Goal: Browse casually: Explore the website without a specific task or goal

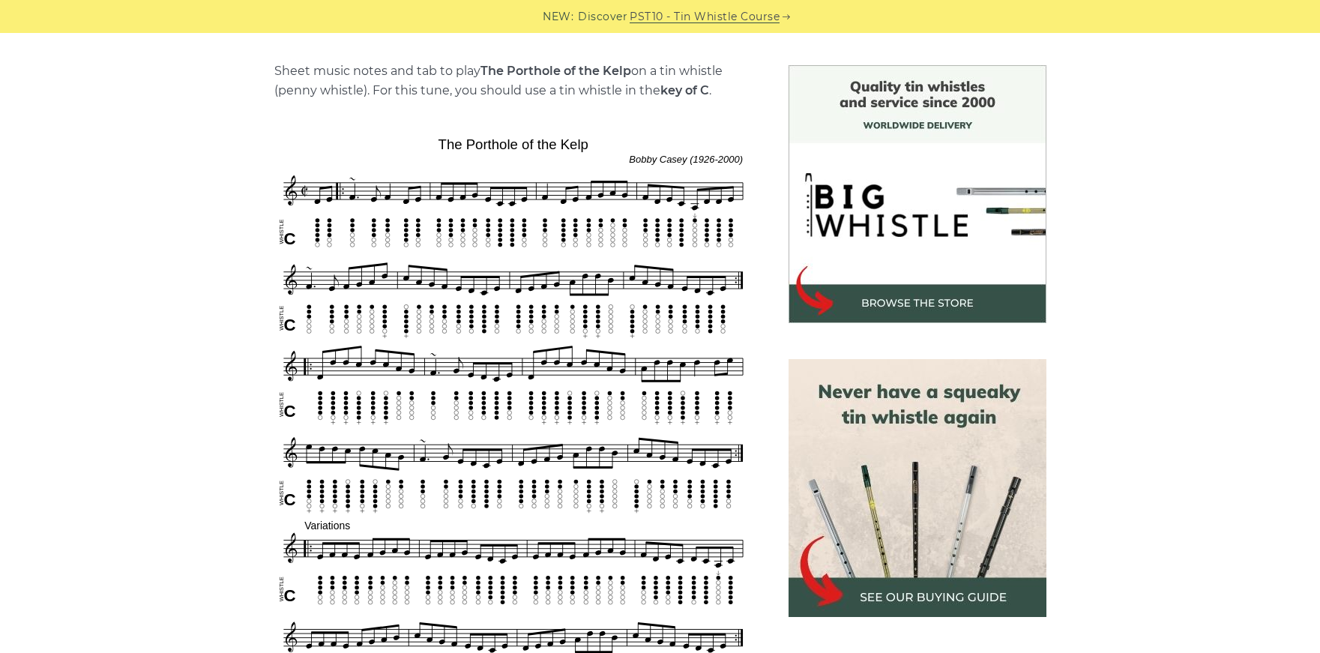
scroll to position [350, 0]
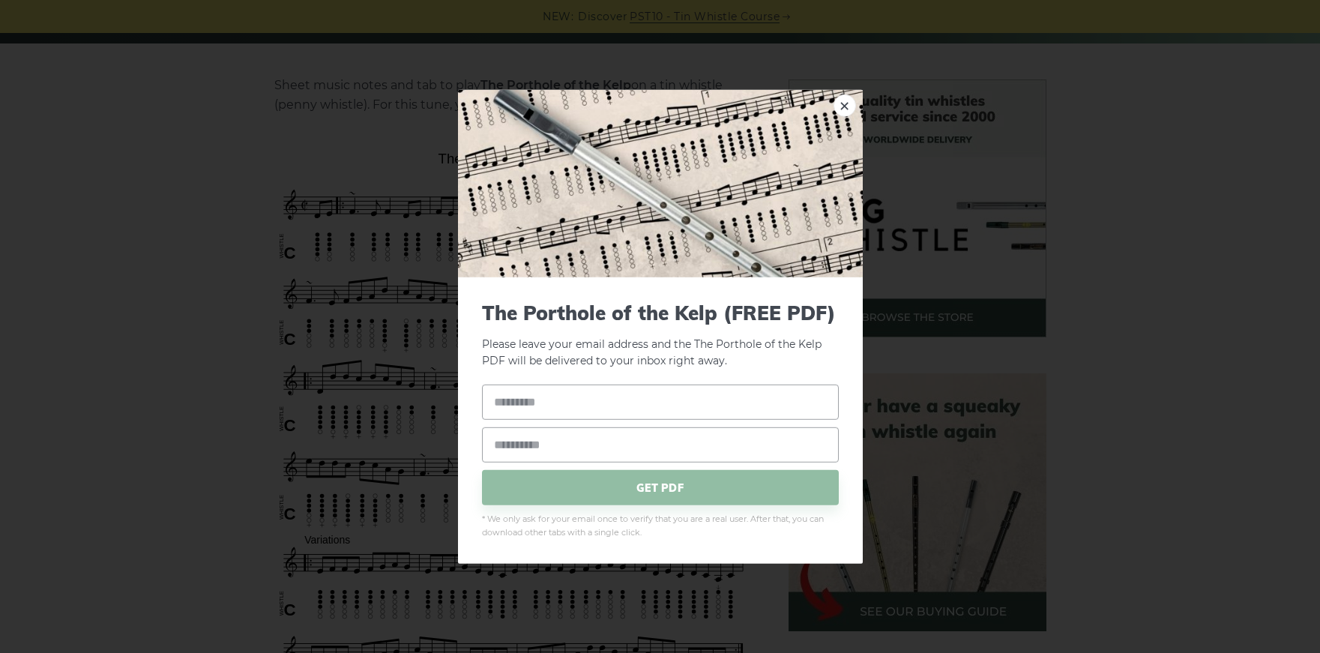
click at [138, 169] on div "× The Porthole of the Kelp (FREE PDF) Please leave your email address and the T…" at bounding box center [660, 326] width 1320 height 653
click at [844, 101] on link "×" at bounding box center [844, 105] width 22 height 22
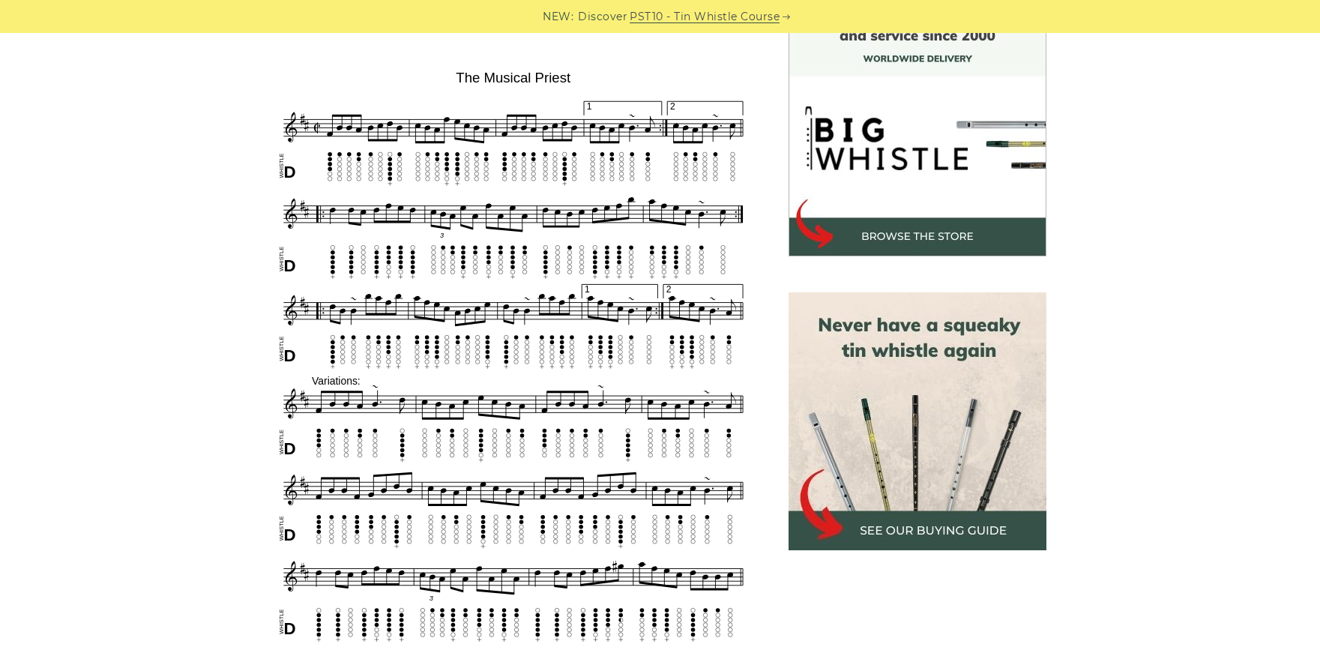
scroll to position [432, 0]
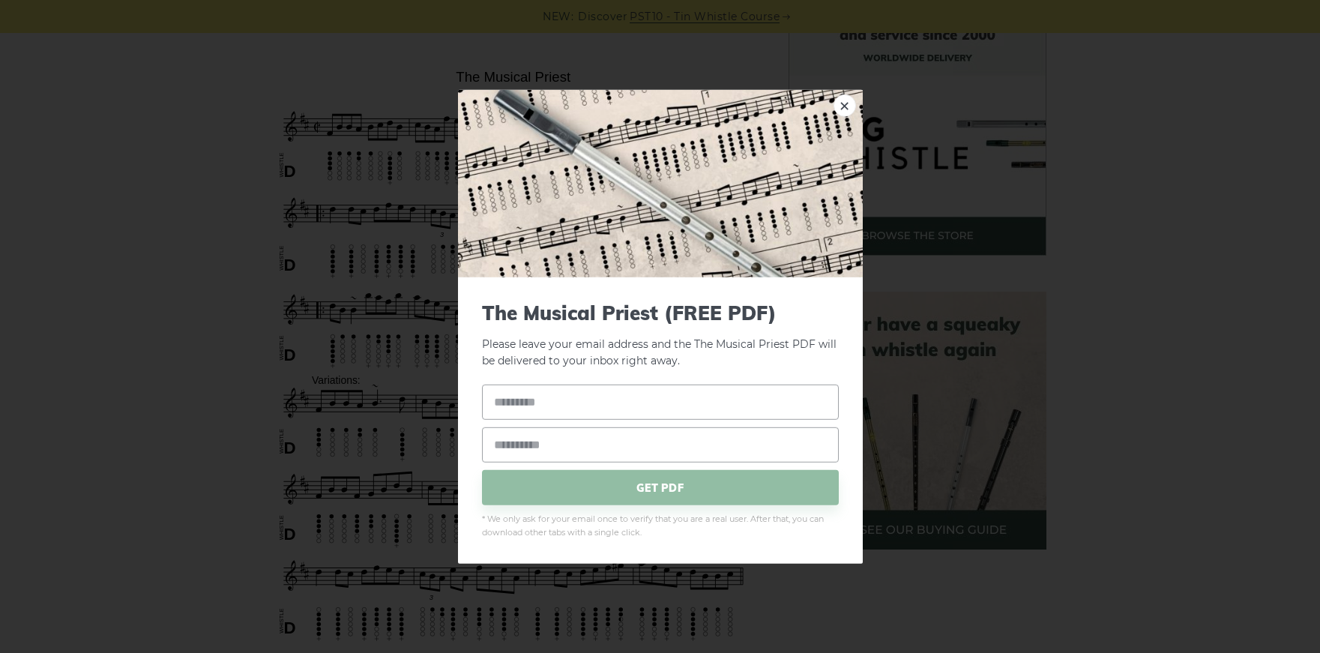
click at [348, 171] on div "× The Musical Priest (FREE PDF) Please leave your email address and the The Mus…" at bounding box center [660, 326] width 1320 height 653
click at [851, 106] on link "×" at bounding box center [844, 105] width 22 height 22
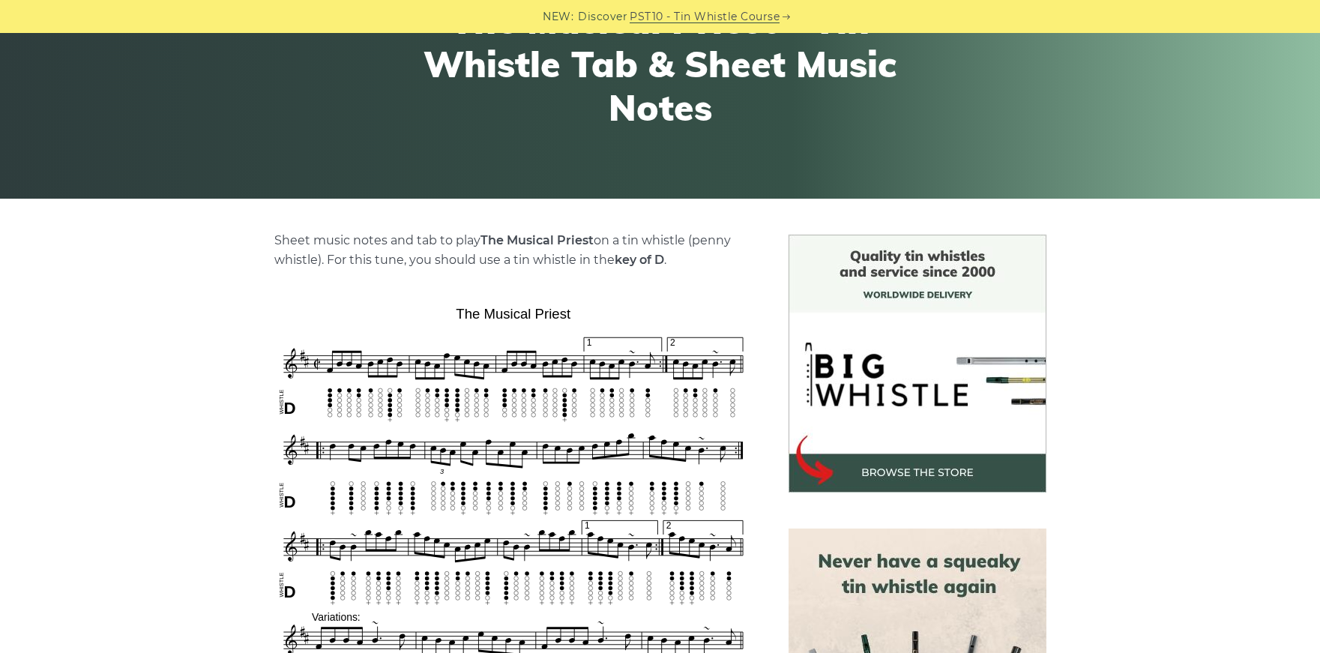
scroll to position [191, 0]
